Goal: Navigation & Orientation: Find specific page/section

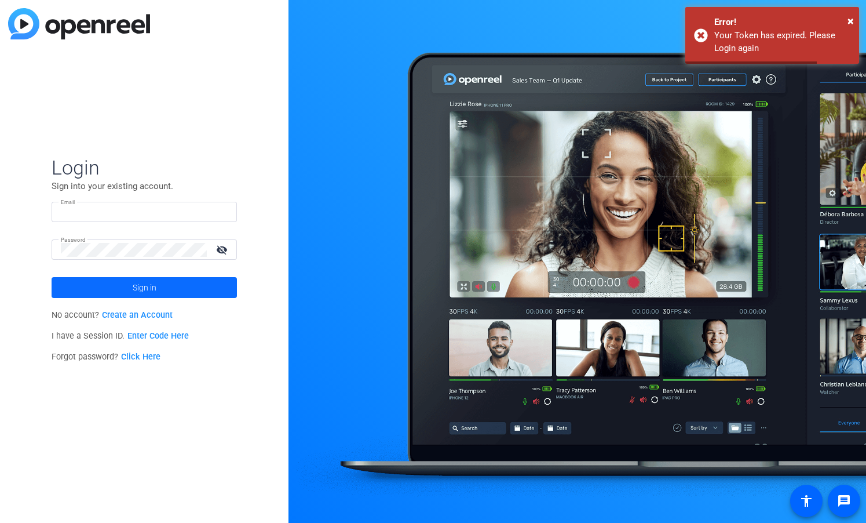
type input "jbarber@reingold.com"
click at [141, 287] on span "Sign in" at bounding box center [145, 287] width 24 height 29
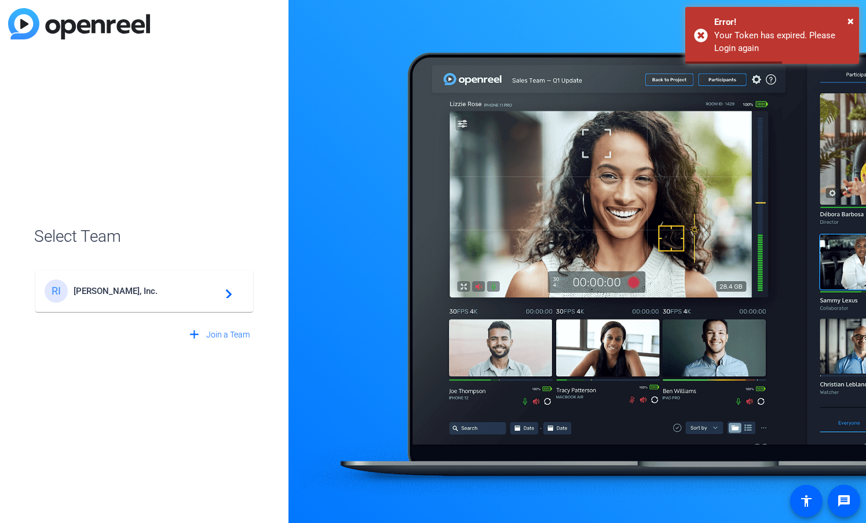
click at [143, 294] on span "Reingold, Inc." at bounding box center [146, 291] width 145 height 10
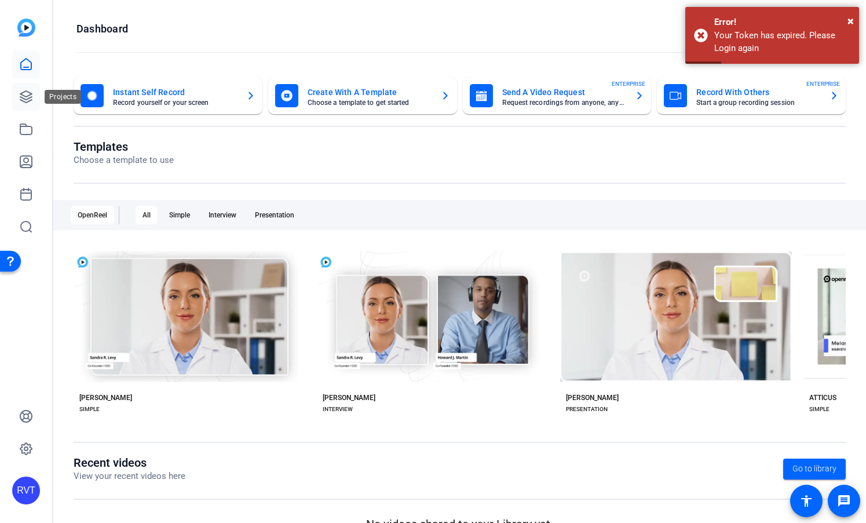
click at [28, 103] on icon at bounding box center [26, 97] width 14 height 14
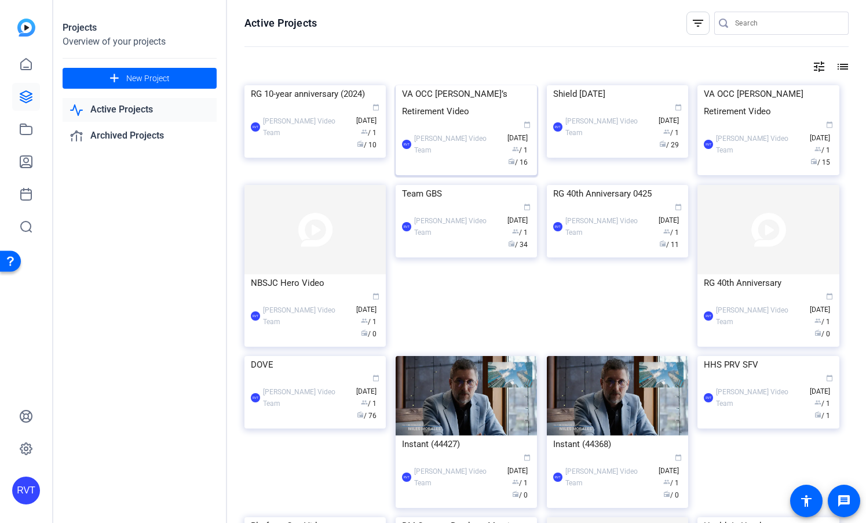
click at [453, 120] on div "VA OCC [PERSON_NAME]’s Retirement Video" at bounding box center [466, 102] width 129 height 35
click at [498, 120] on div "VA OCC [PERSON_NAME]’s Retirement Video" at bounding box center [466, 102] width 129 height 35
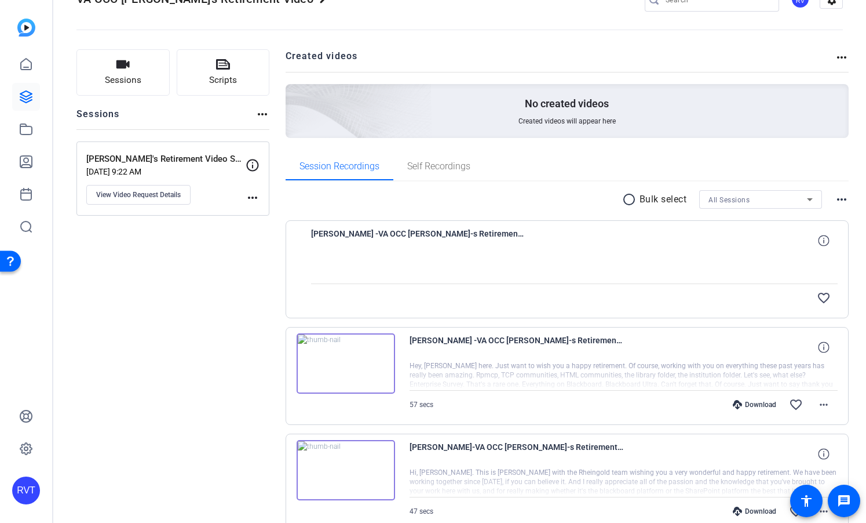
scroll to position [39, 0]
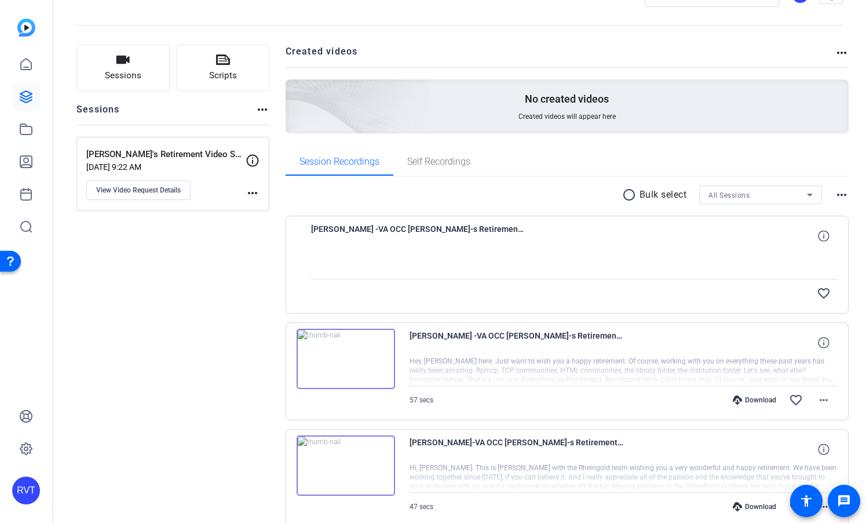
click at [253, 192] on mat-icon "more_horiz" at bounding box center [253, 193] width 14 height 14
click at [174, 227] on div at bounding box center [433, 261] width 866 height 523
click at [174, 192] on span "View Video Request Details" at bounding box center [138, 189] width 85 height 9
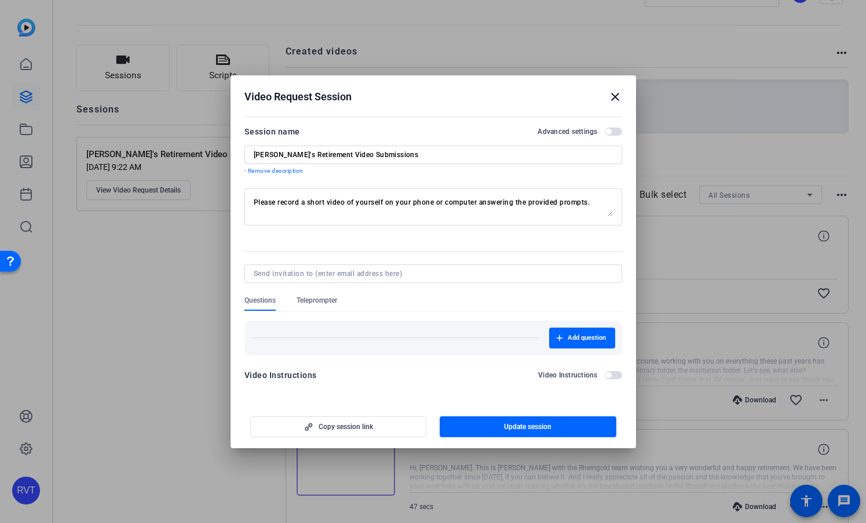
click at [608, 130] on span "button" at bounding box center [608, 132] width 6 height 6
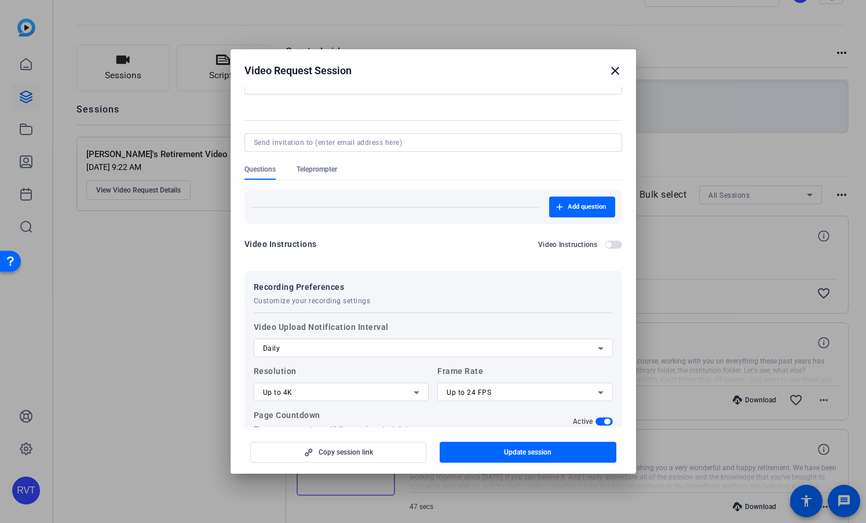
scroll to position [0, 0]
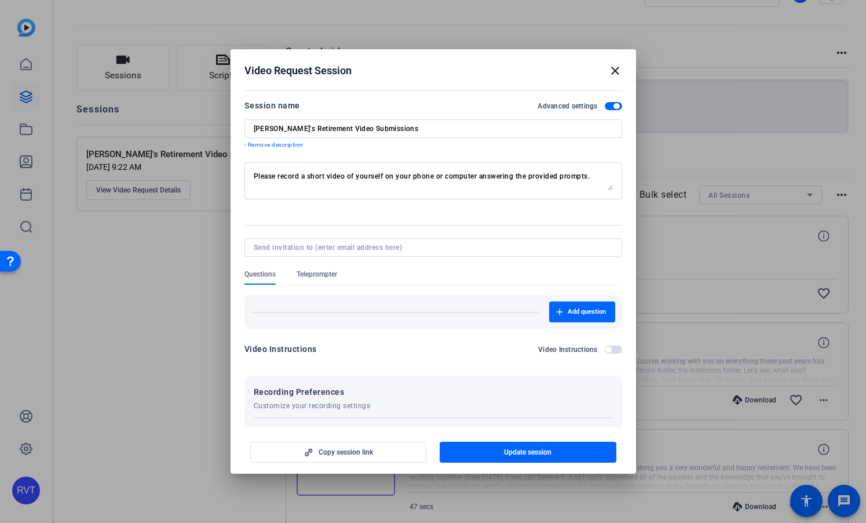
click at [614, 109] on span "button" at bounding box center [613, 106] width 17 height 8
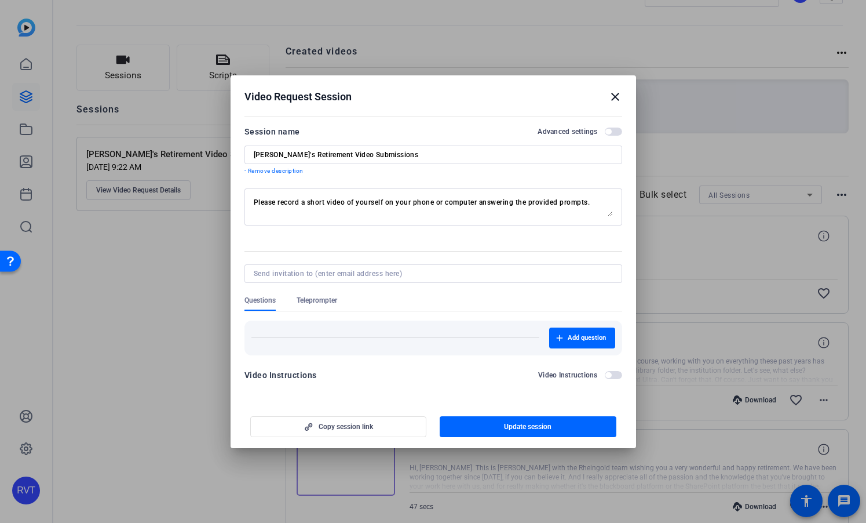
click at [615, 96] on mat-icon "close" at bounding box center [615, 97] width 14 height 14
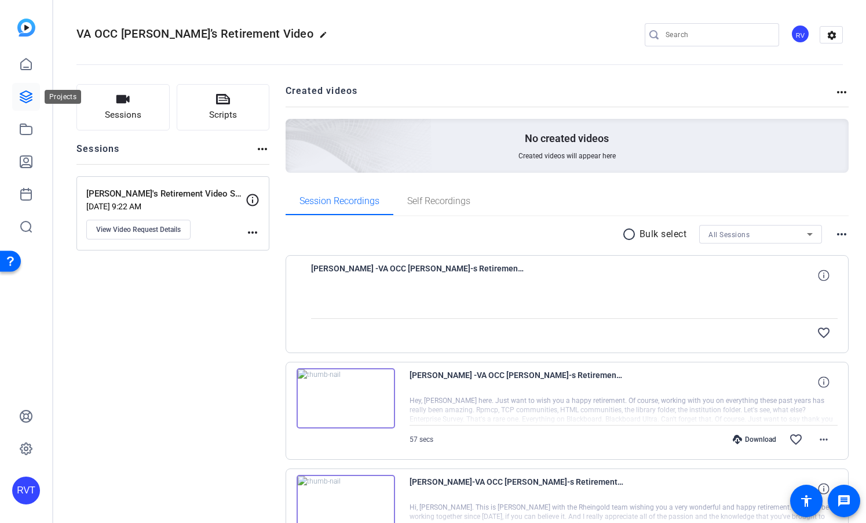
click at [29, 93] on icon at bounding box center [26, 97] width 12 height 12
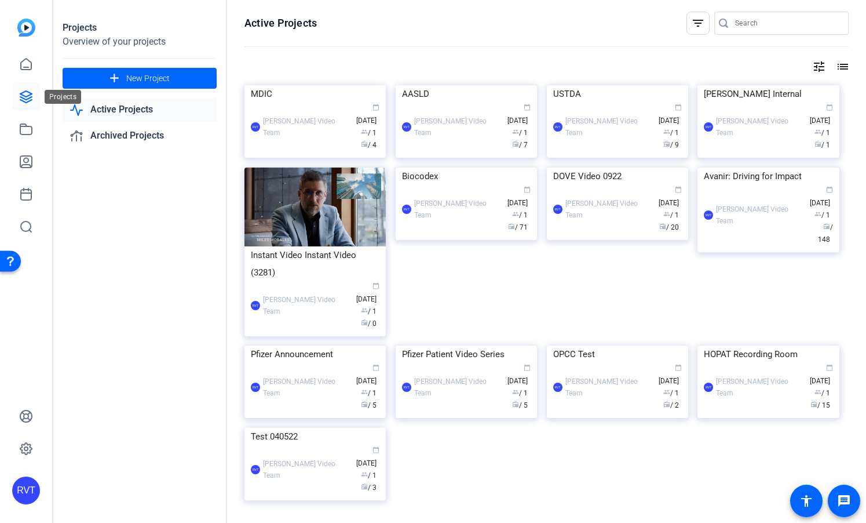
click at [36, 100] on link at bounding box center [26, 97] width 28 height 28
click at [24, 55] on link at bounding box center [26, 64] width 28 height 28
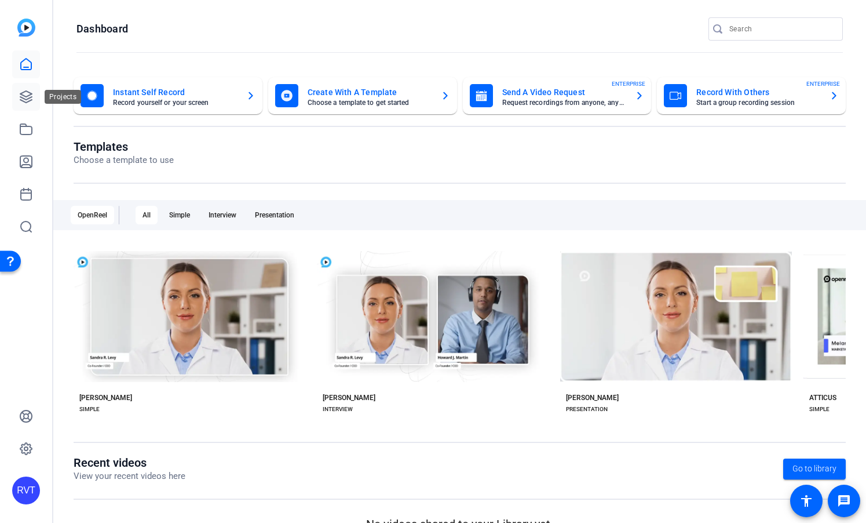
click at [24, 94] on icon at bounding box center [26, 97] width 14 height 14
